Goal: Task Accomplishment & Management: Manage account settings

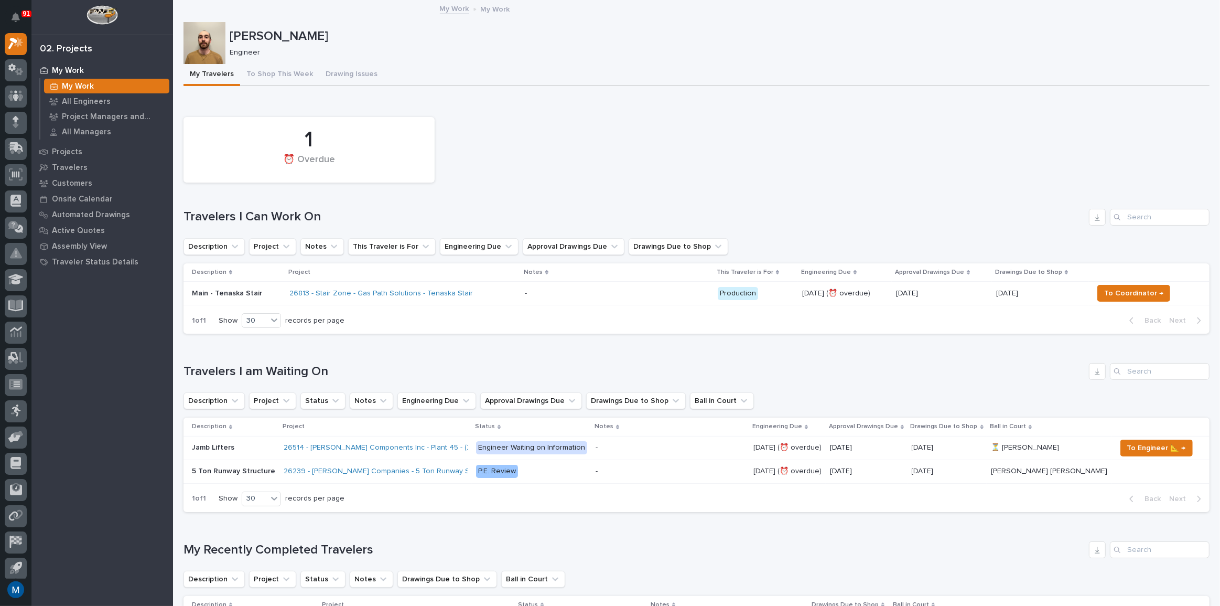
click at [275, 62] on div "[PERSON_NAME] Engineer" at bounding box center [697, 43] width 1026 height 42
click at [275, 71] on button "To Shop This Week" at bounding box center [279, 75] width 79 height 22
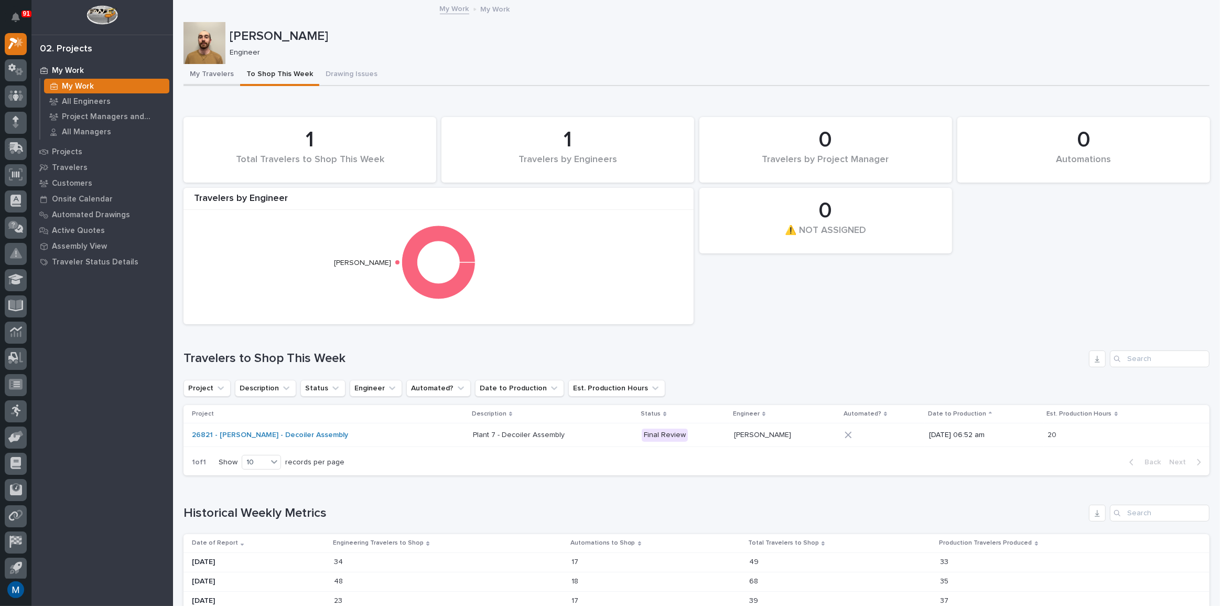
click at [217, 82] on button "My Travelers" at bounding box center [212, 75] width 57 height 22
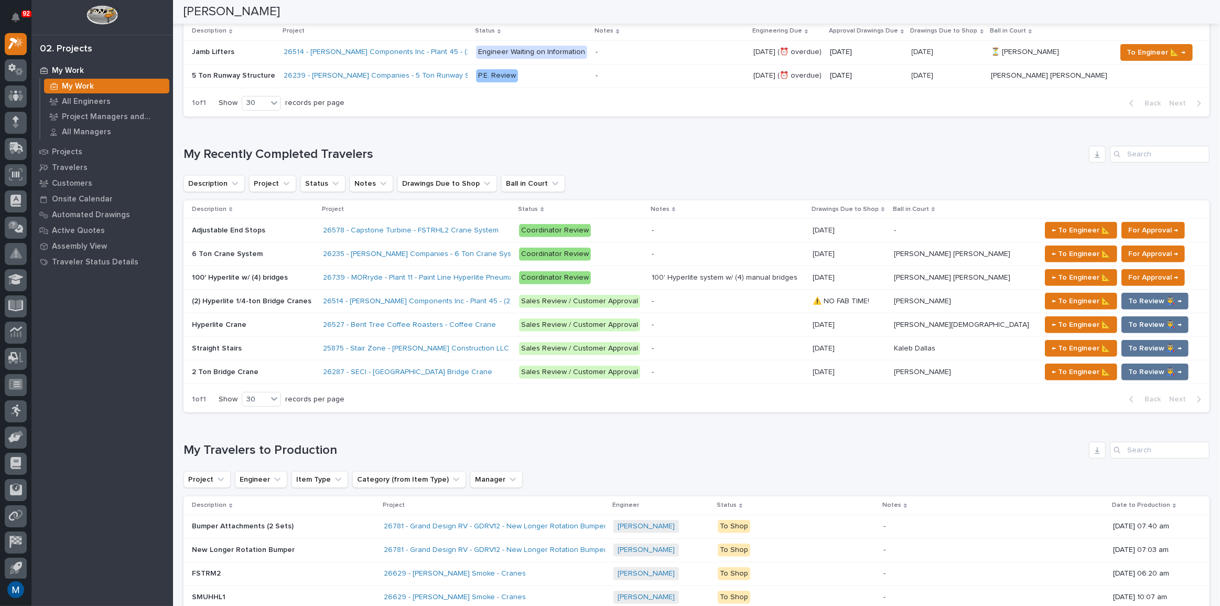
scroll to position [429, 0]
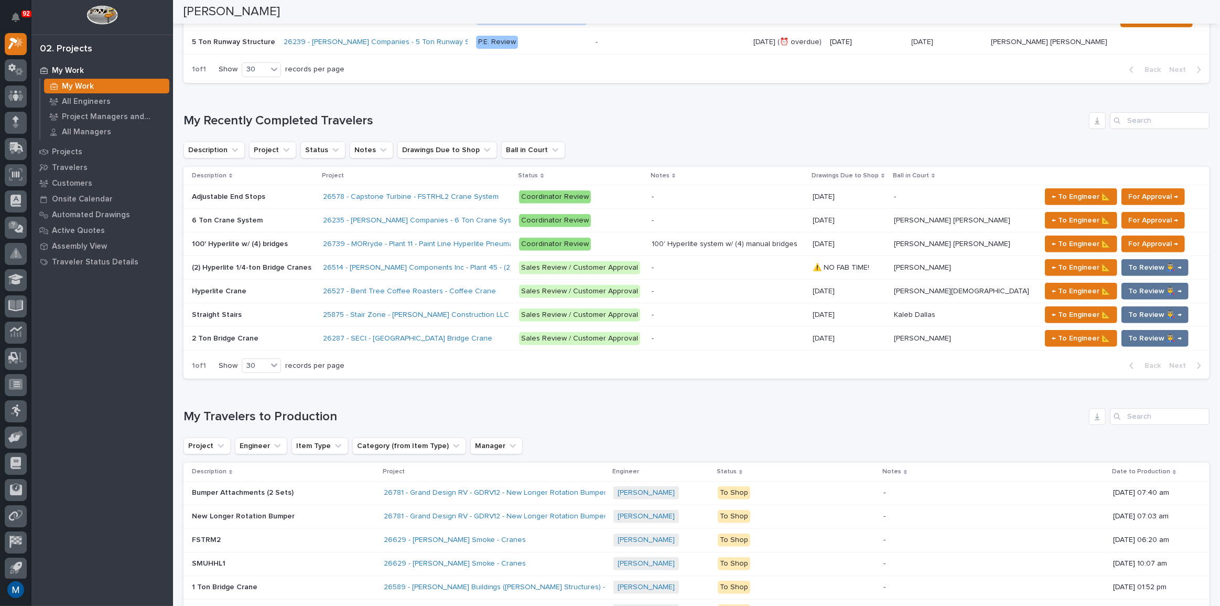
click at [239, 193] on p "Adjustable End Stops" at bounding box center [230, 195] width 76 height 11
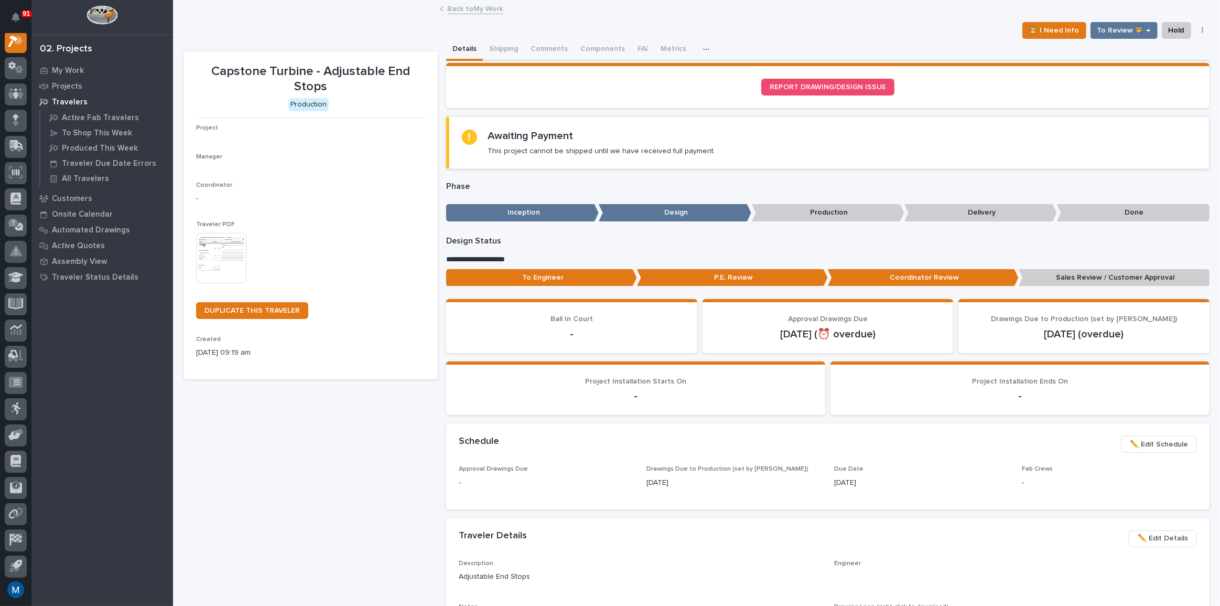
scroll to position [26, 0]
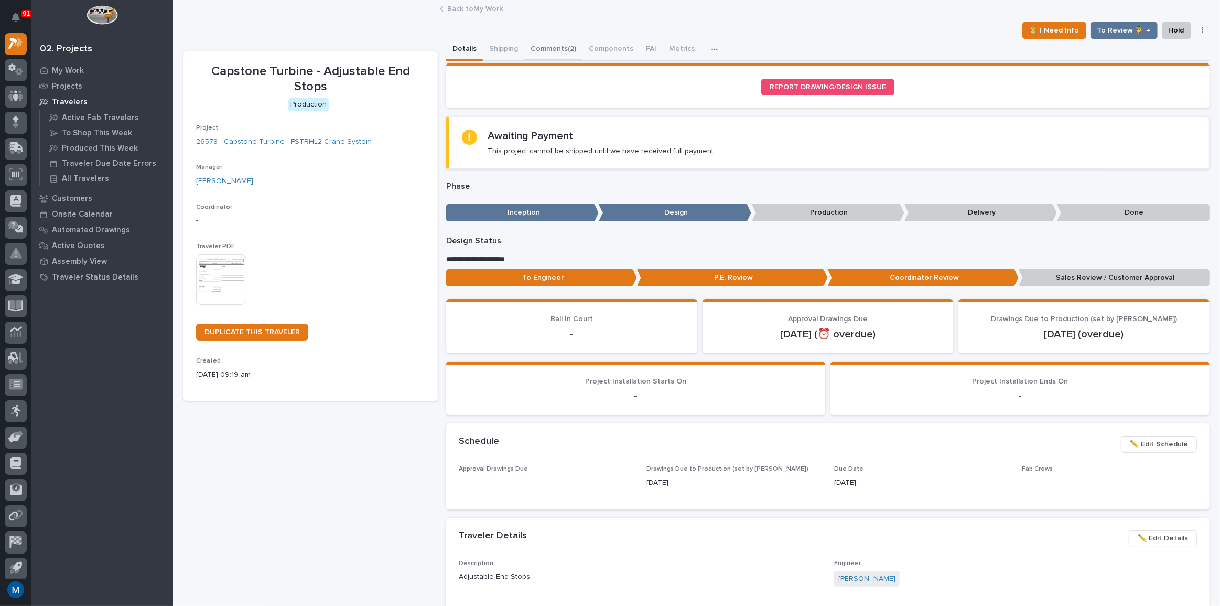
click at [568, 42] on button "Comments (2)" at bounding box center [553, 50] width 58 height 22
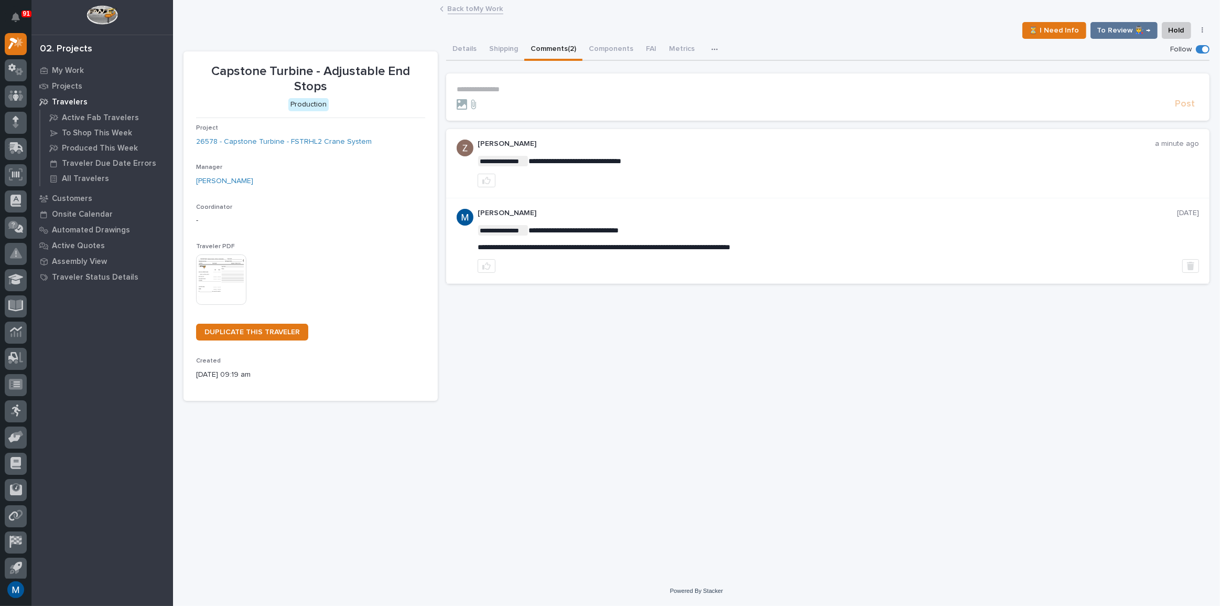
click at [671, 364] on div "**********" at bounding box center [827, 220] width 763 height 362
click at [60, 66] on p "My Work" at bounding box center [68, 70] width 32 height 9
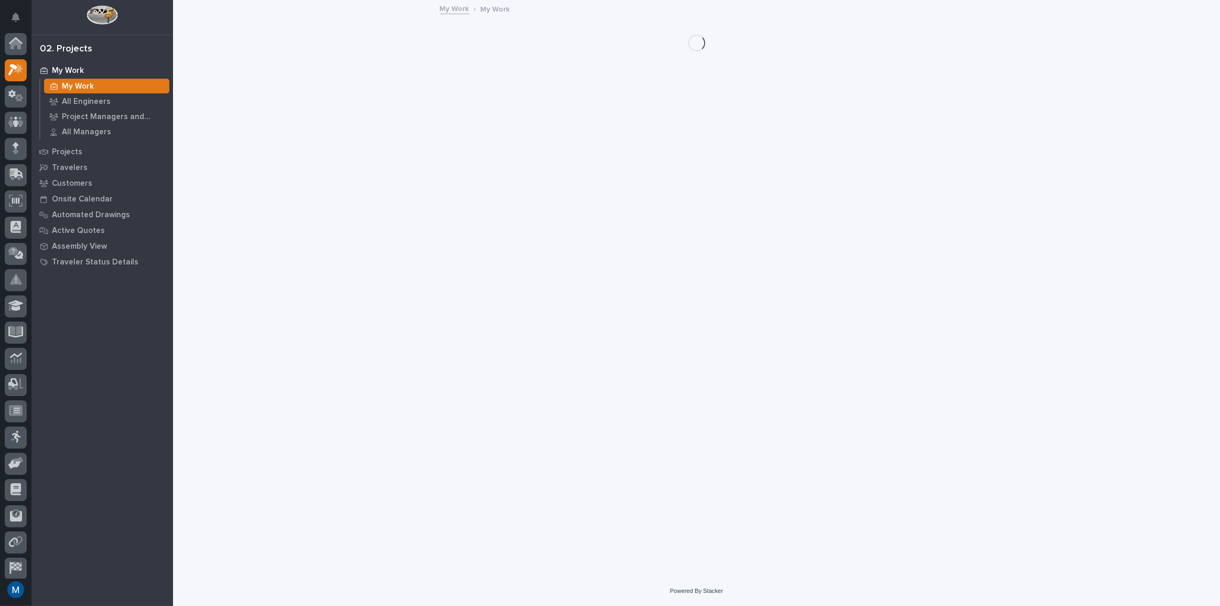
scroll to position [26, 0]
